Goal: Book appointment/travel/reservation

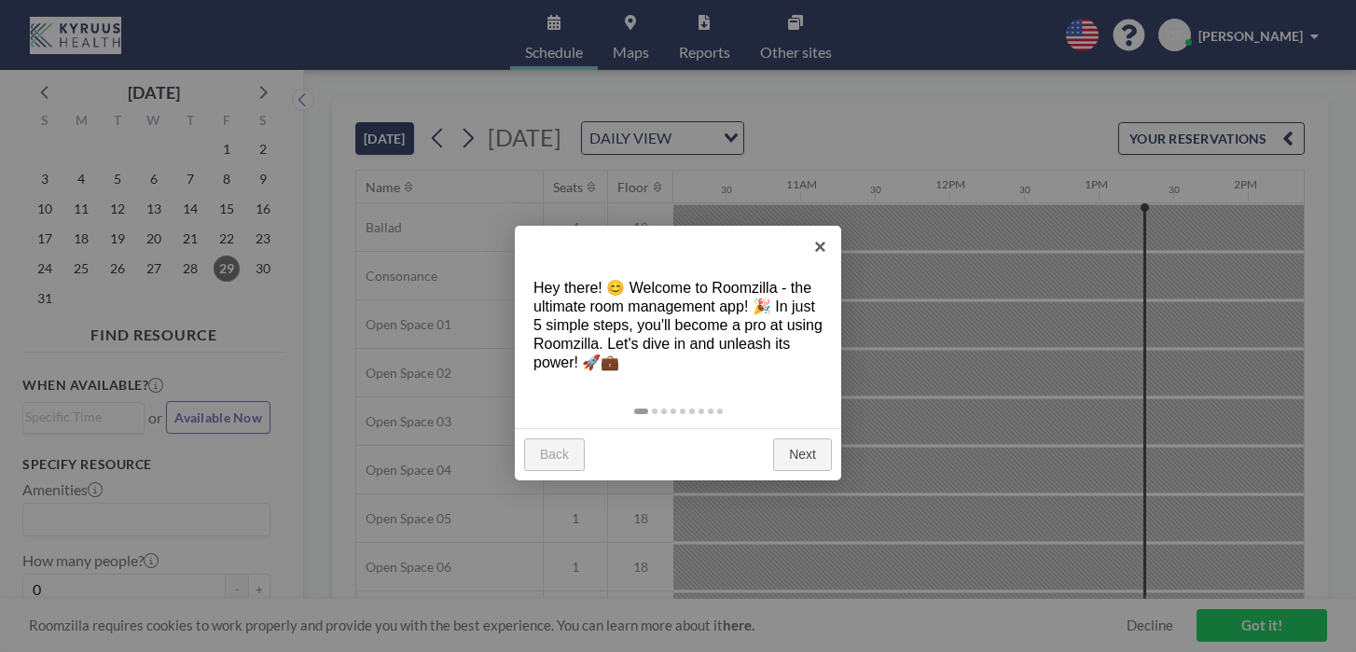
scroll to position [0, 1515]
click at [819, 254] on link "×" at bounding box center [820, 247] width 42 height 42
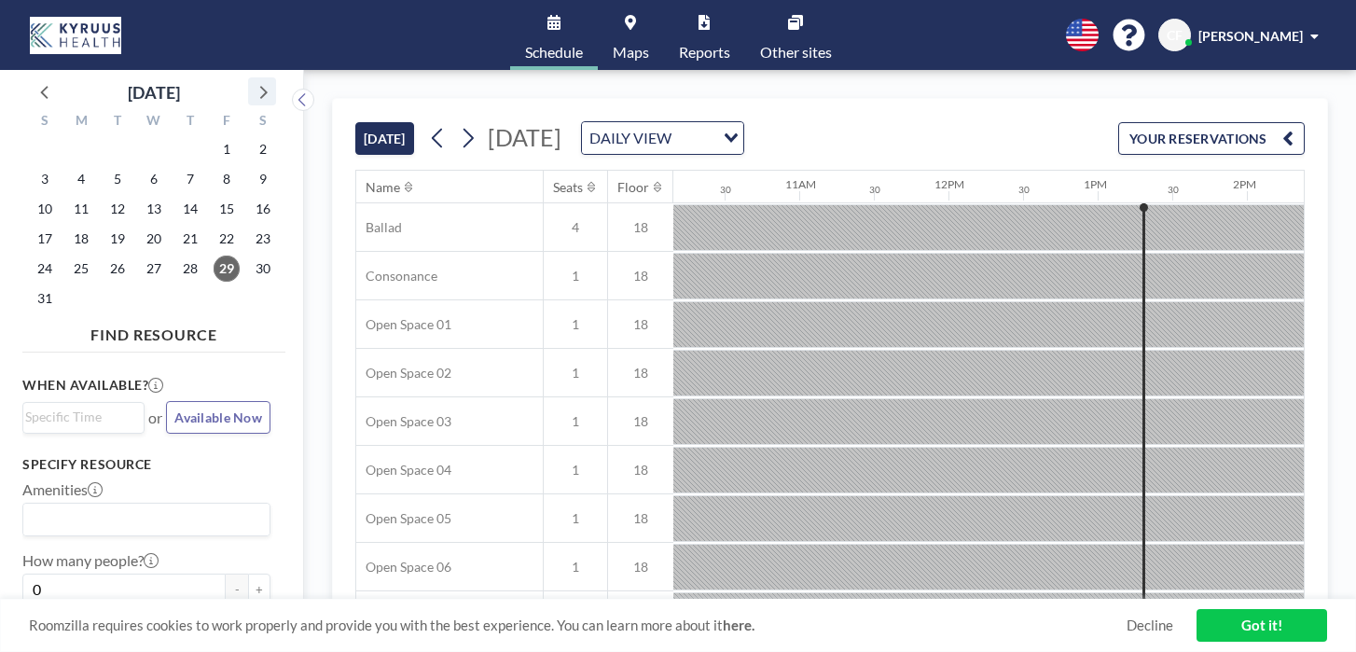
click at [250, 81] on icon at bounding box center [262, 91] width 24 height 24
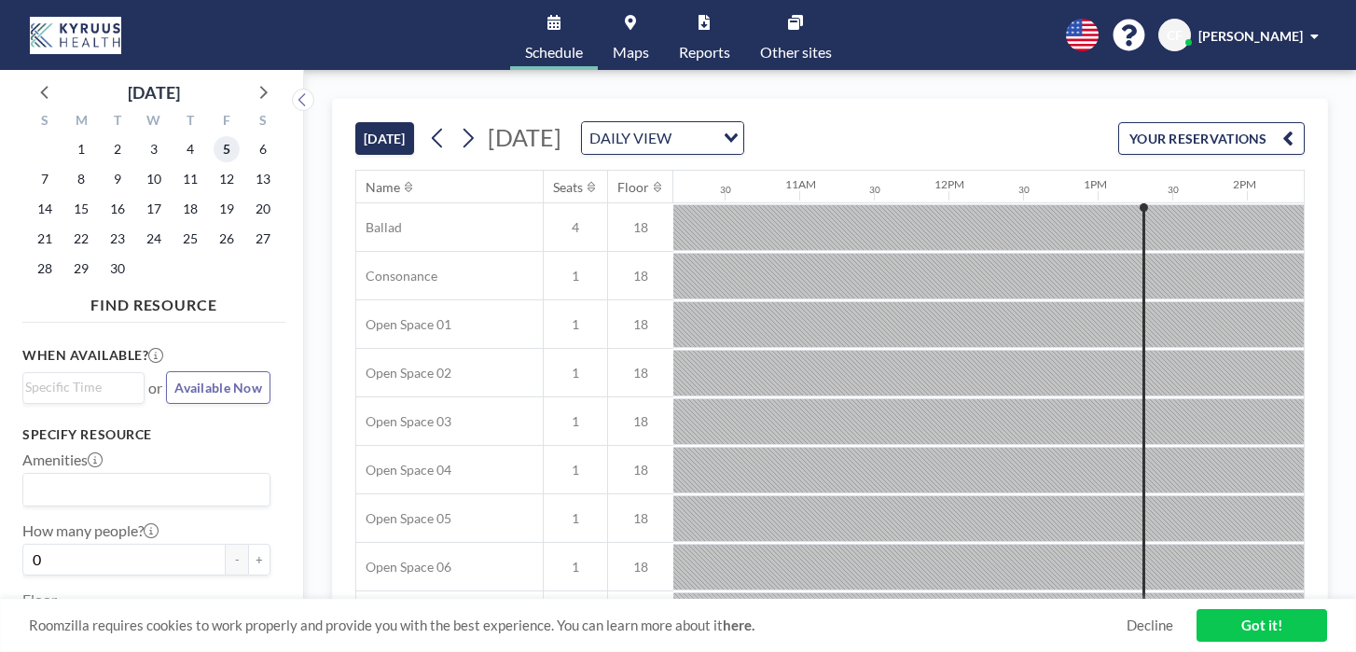
click at [214, 136] on span "5" at bounding box center [227, 149] width 26 height 26
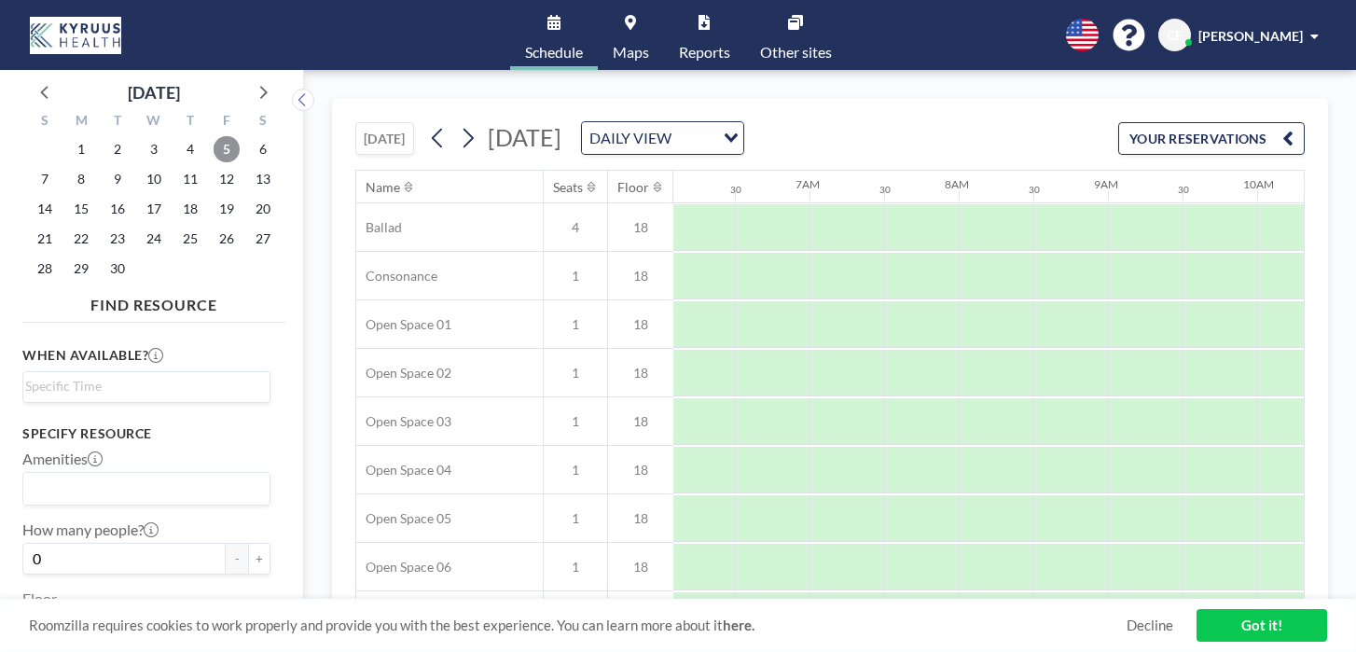
scroll to position [0, 909]
click at [135, 376] on input "Search for option" at bounding box center [142, 387] width 234 height 22
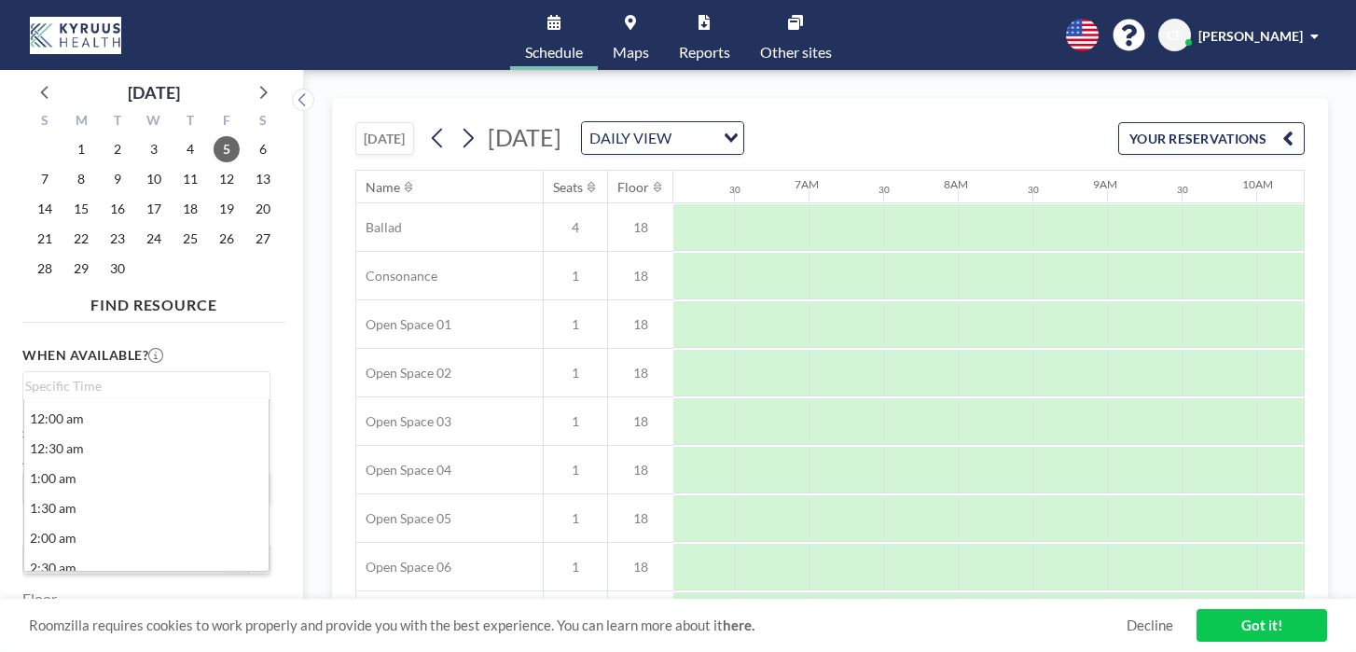
click at [181, 345] on div "When available? Loading... 12:00 am 12:30 am 1:00 am 1:30 am 2:00 am 2:30 am 3:…" at bounding box center [146, 374] width 248 height 58
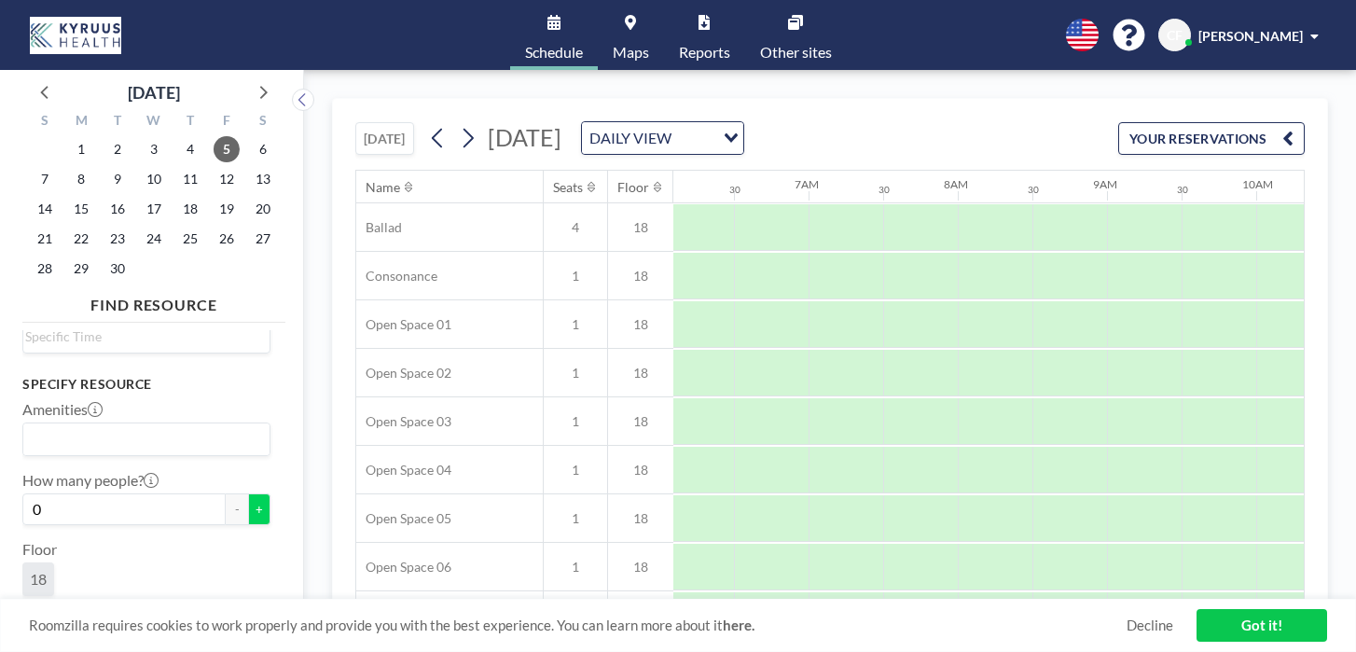
click at [248, 493] on button "+" at bounding box center [259, 509] width 22 height 32
type input "1"
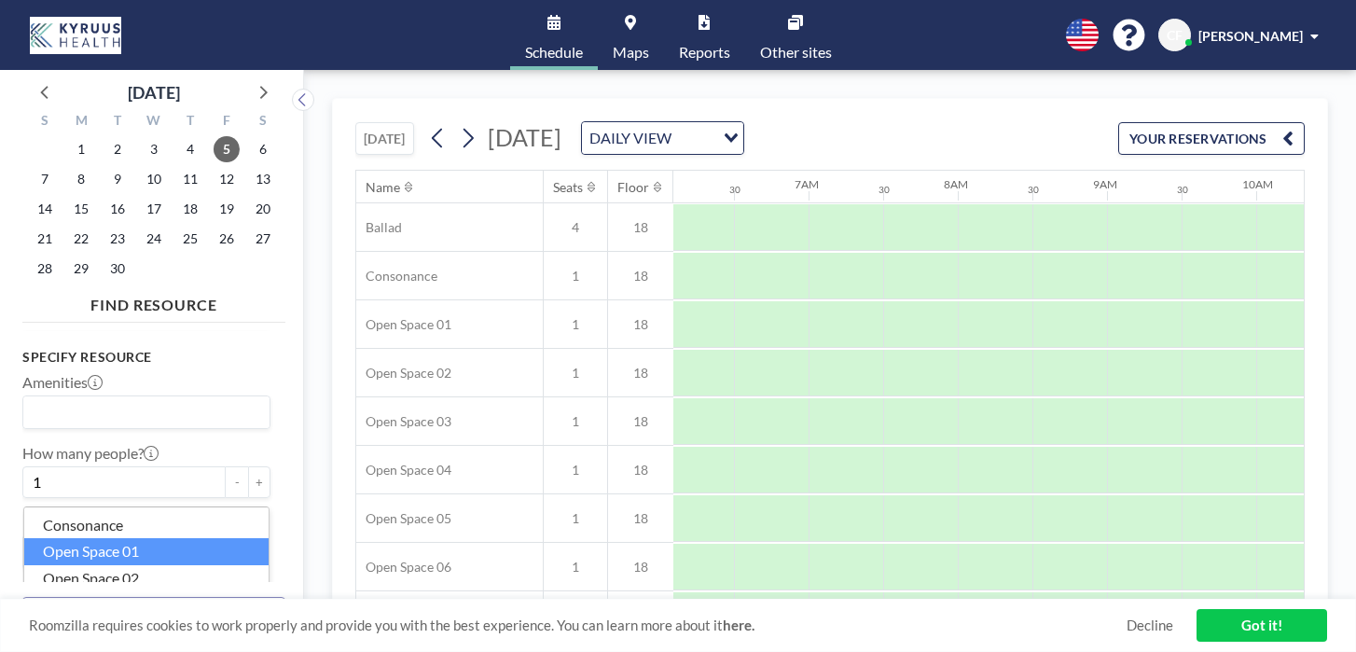
type input "C"
click at [136, 538] on li "Open Space 01" at bounding box center [146, 551] width 244 height 27
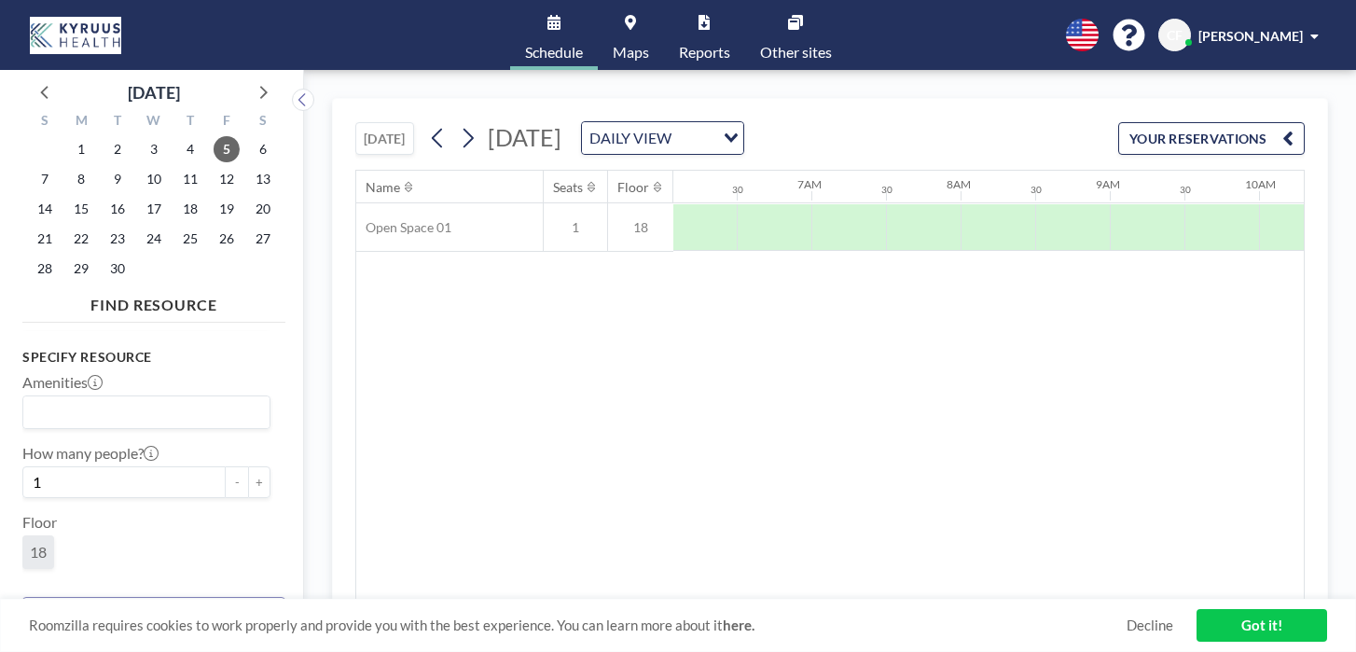
scroll to position [0, 909]
click at [1240, 631] on link "Got it!" at bounding box center [1261, 625] width 131 height 33
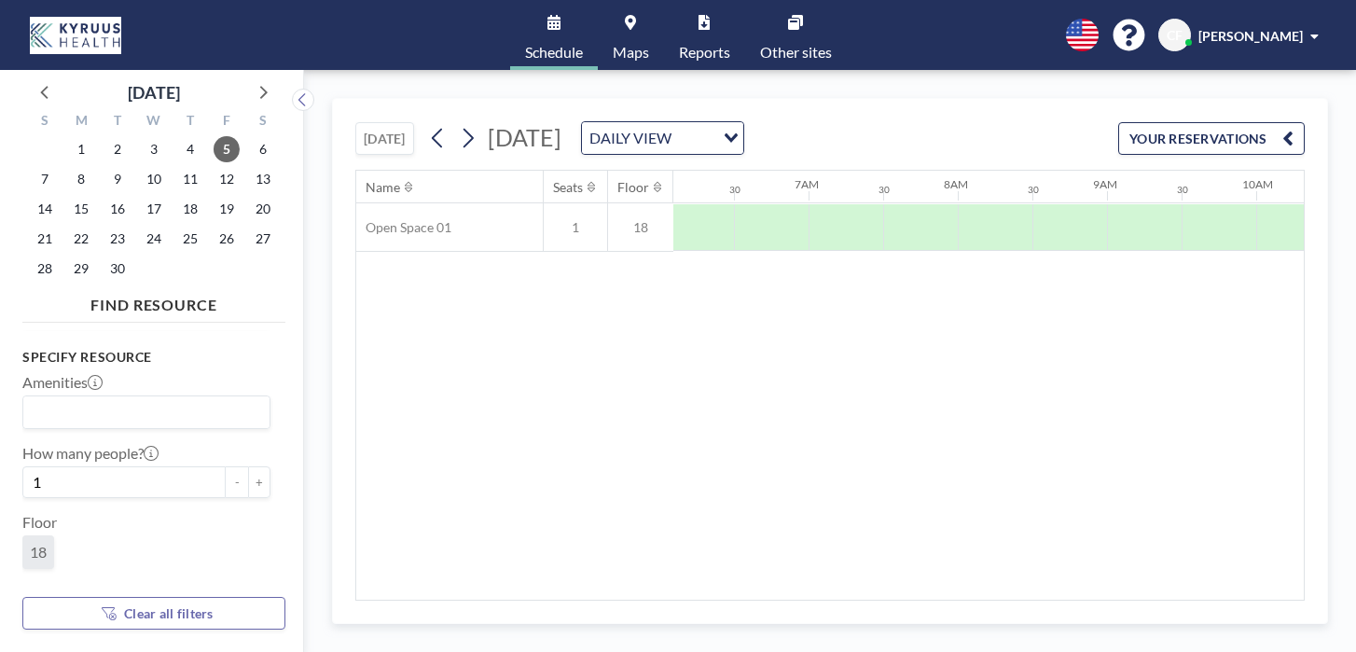
click at [1261, 28] on span "[PERSON_NAME]" at bounding box center [1250, 36] width 104 height 16
click at [1268, 80] on span "Profile" at bounding box center [1262, 89] width 39 height 19
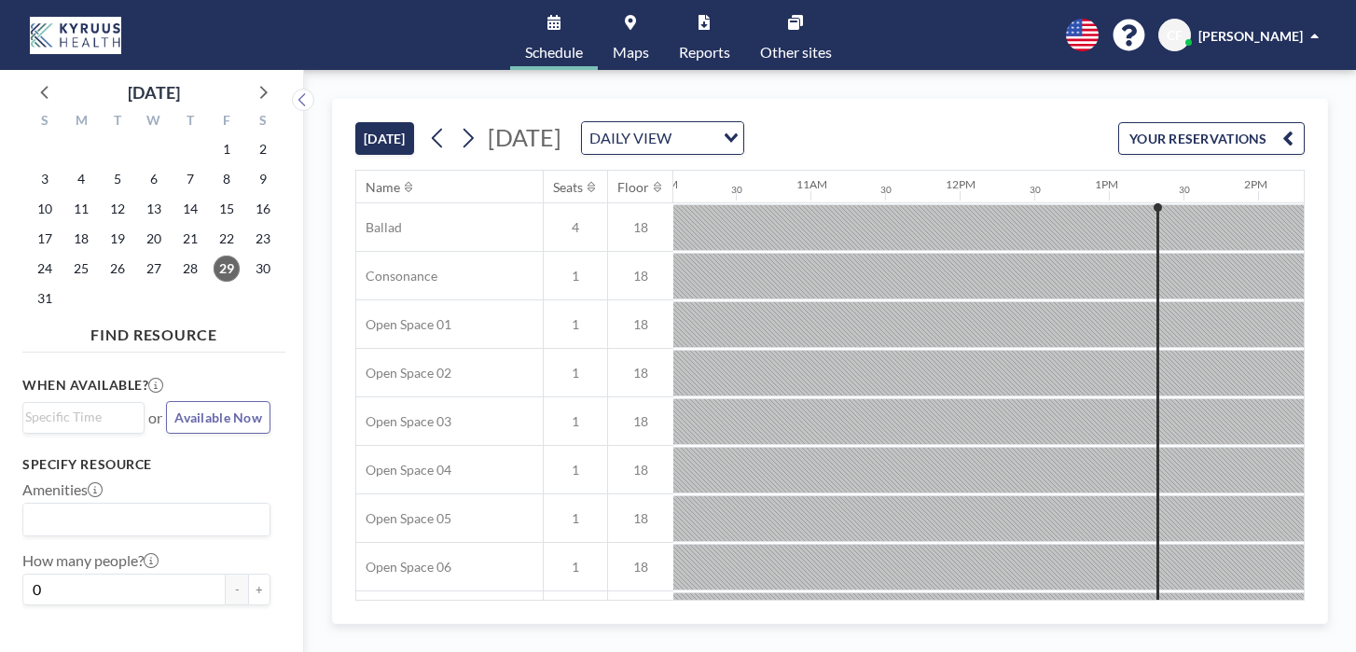
scroll to position [0, 1515]
